Goal: Find specific page/section: Find specific page/section

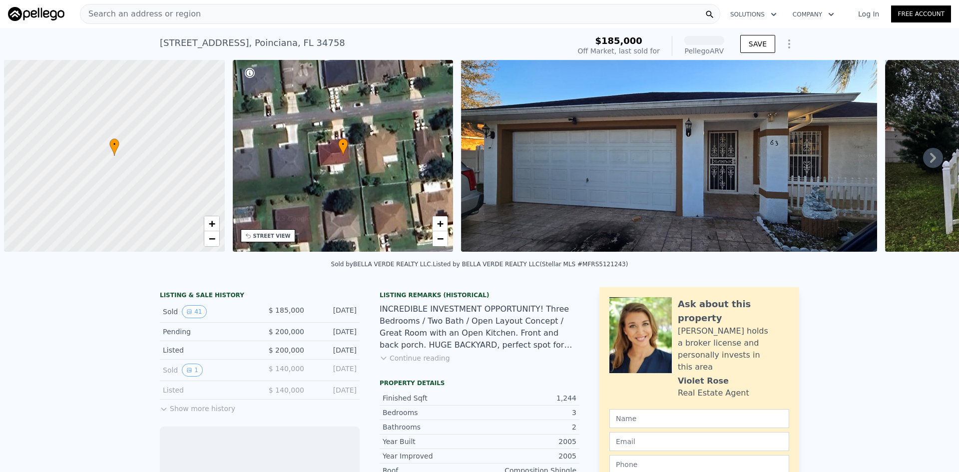
scroll to position [0, 4]
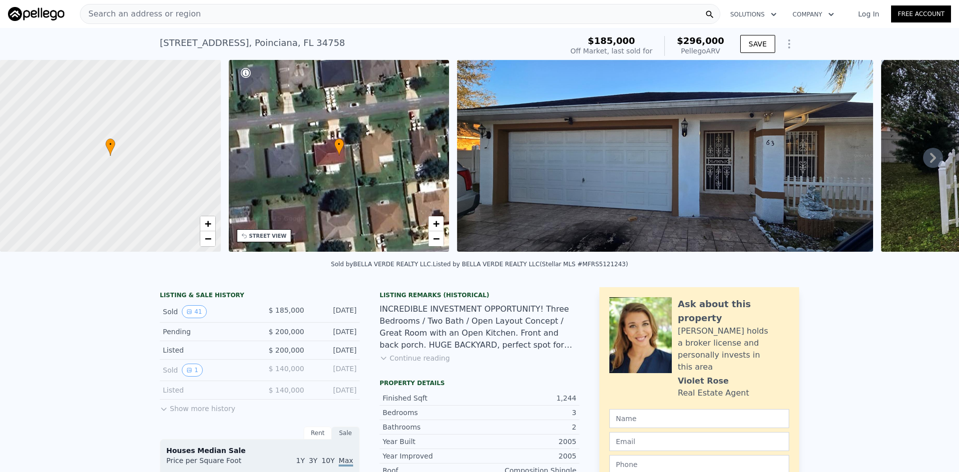
click at [928, 165] on icon at bounding box center [933, 158] width 20 height 20
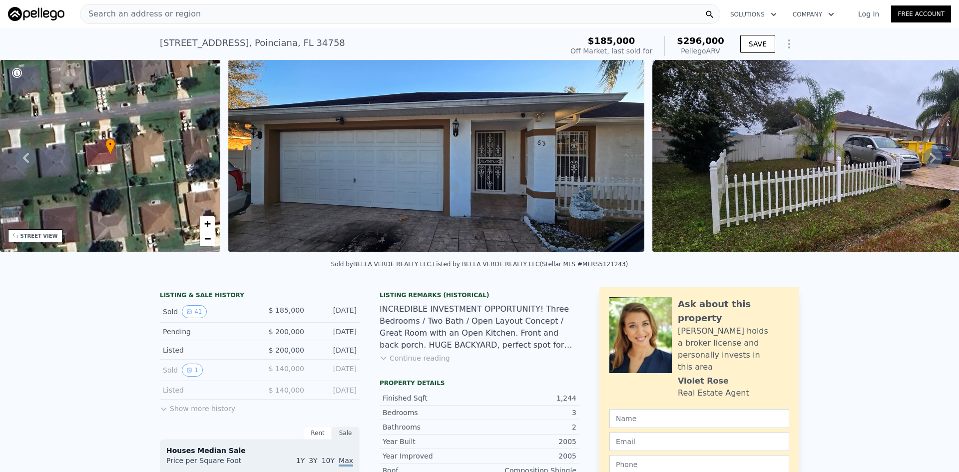
click at [928, 165] on icon at bounding box center [933, 158] width 20 height 20
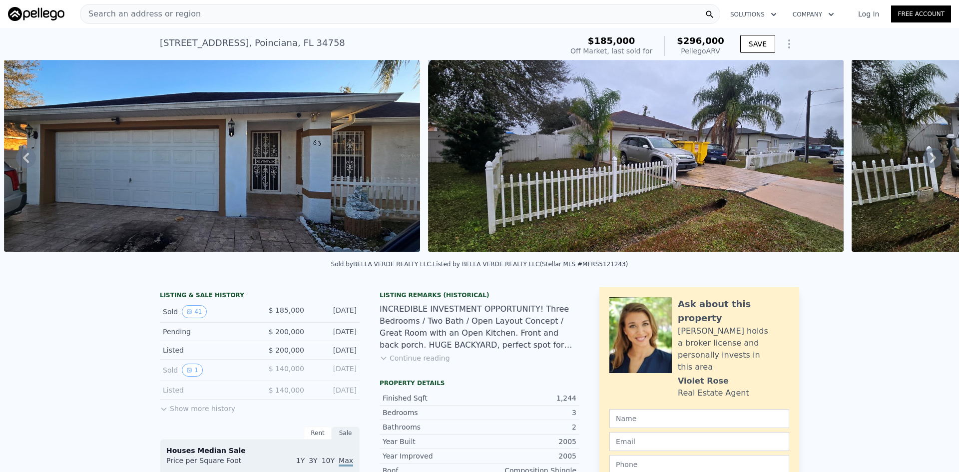
click at [928, 165] on icon at bounding box center [933, 158] width 20 height 20
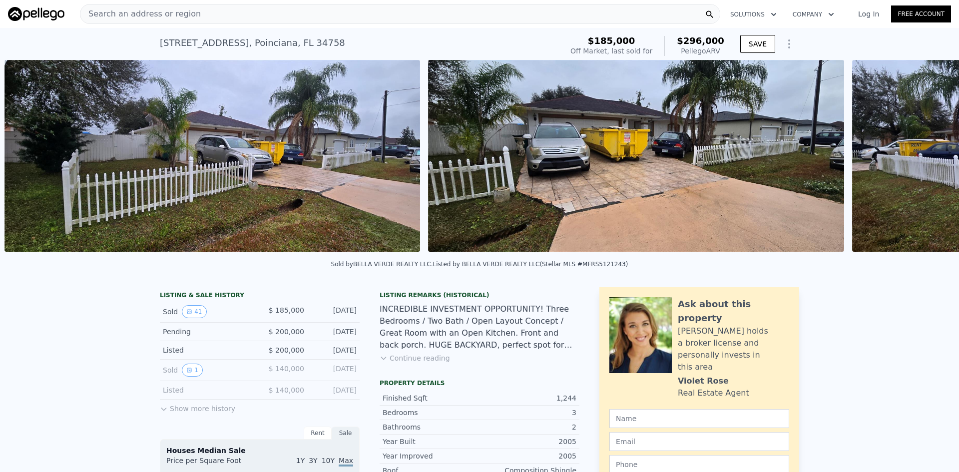
scroll to position [0, 881]
click at [928, 165] on icon at bounding box center [933, 158] width 20 height 20
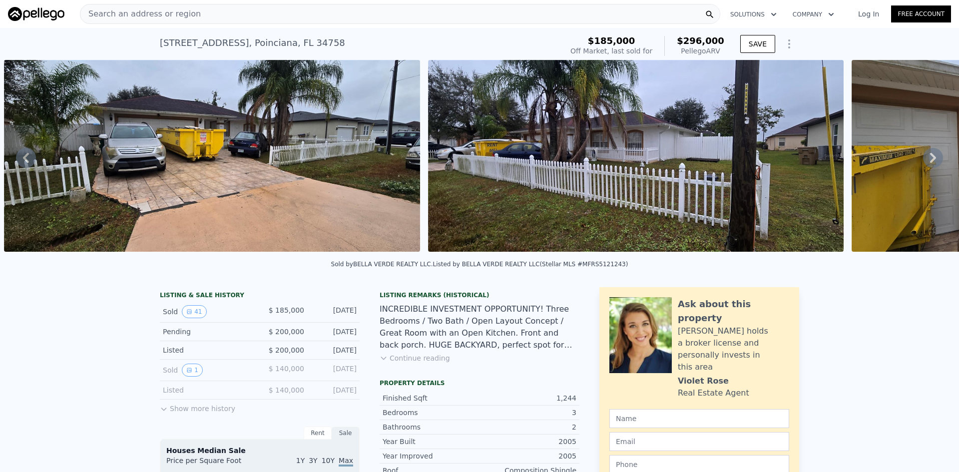
click at [928, 165] on icon at bounding box center [933, 158] width 20 height 20
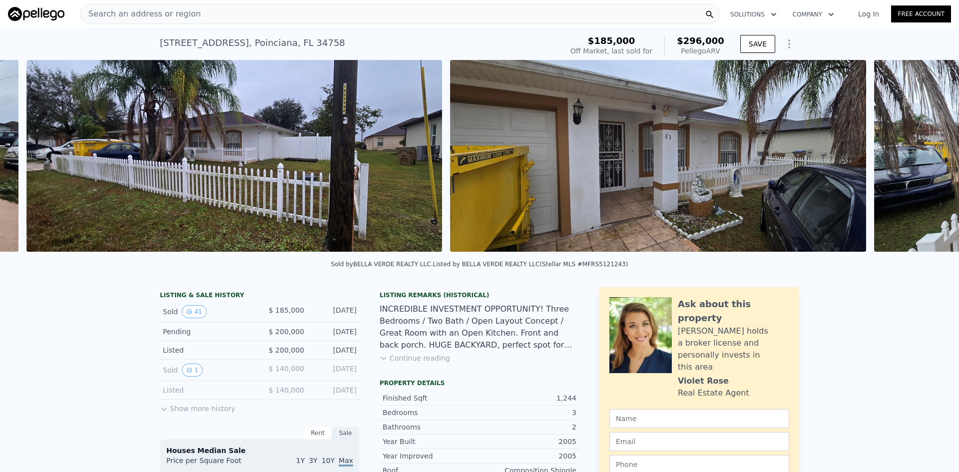
scroll to position [0, 1729]
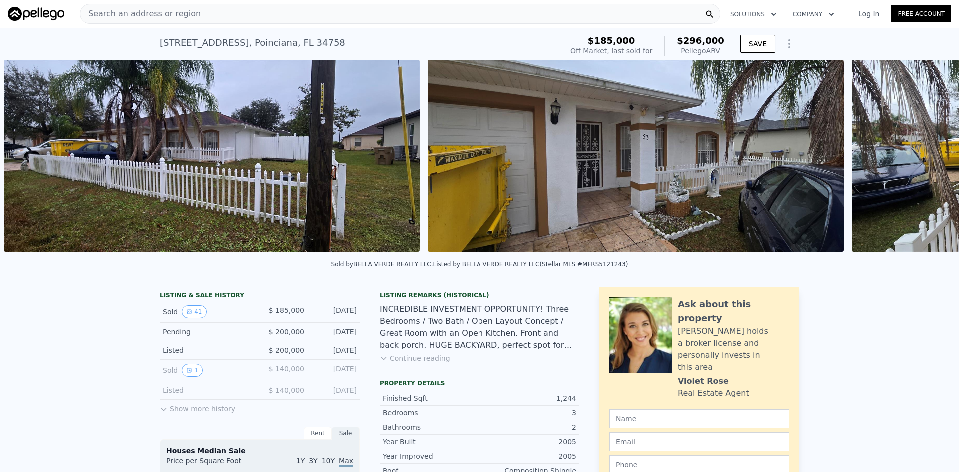
click at [928, 165] on div "• + − • + − STREET VIEW Loading... SATELLITE VIEW" at bounding box center [479, 157] width 959 height 195
click at [928, 165] on icon at bounding box center [933, 158] width 20 height 20
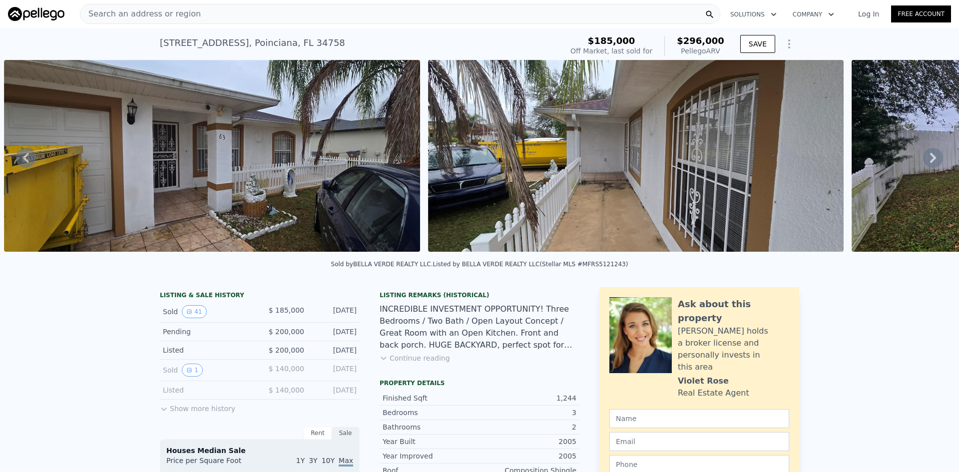
click at [928, 165] on icon at bounding box center [933, 158] width 20 height 20
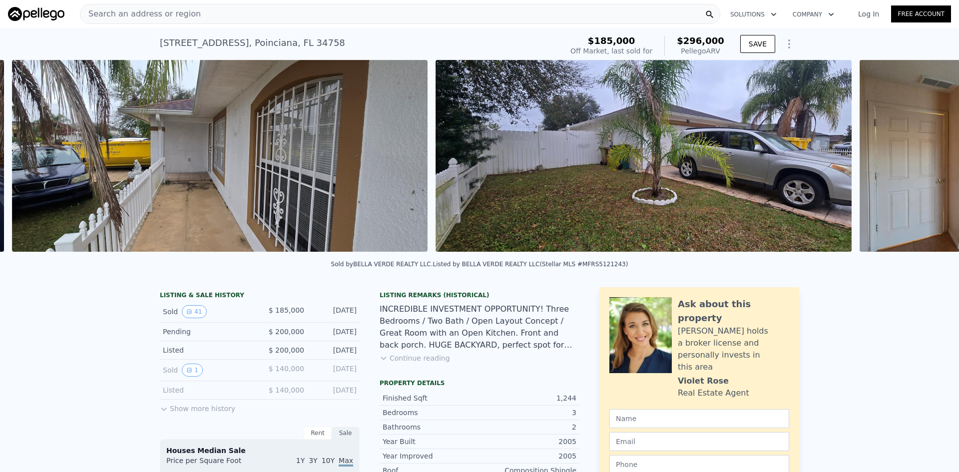
scroll to position [0, 2577]
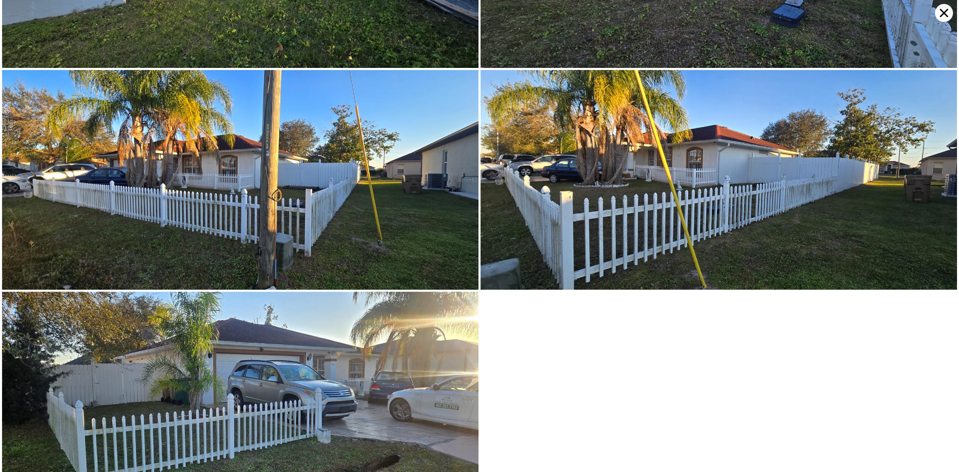
scroll to position [4148, 0]
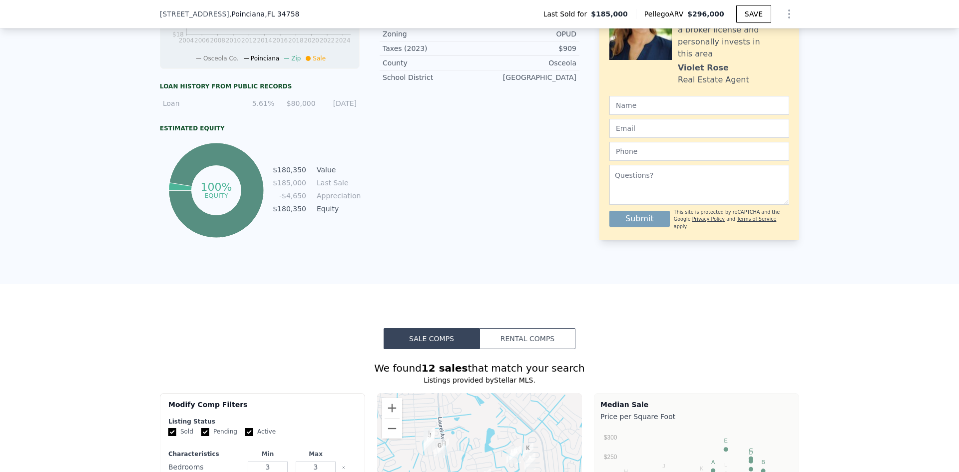
scroll to position [796, 0]
